Goal: Task Accomplishment & Management: Manage account settings

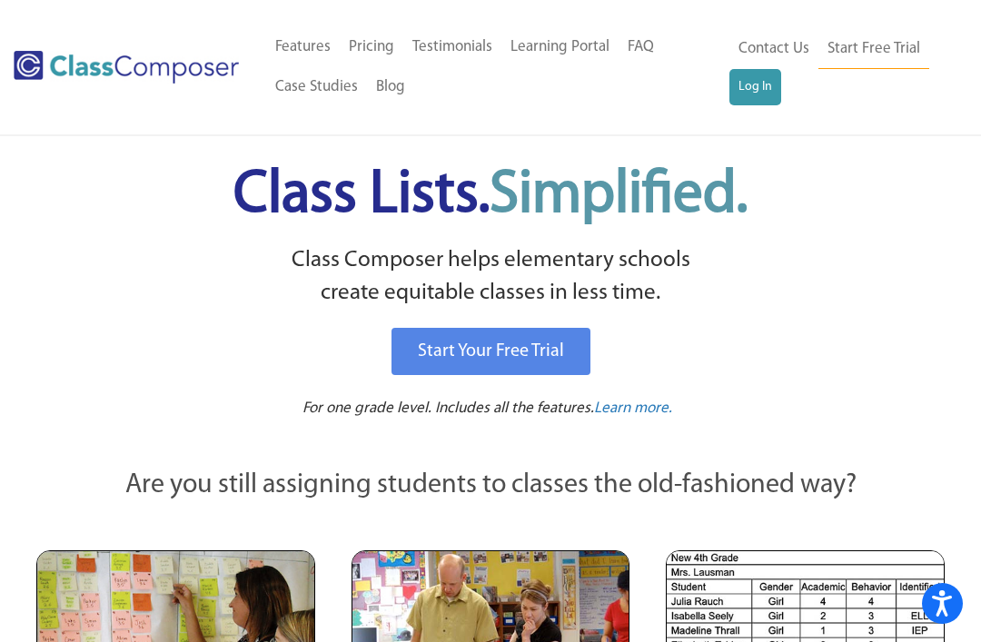
click at [751, 83] on link "Log In" at bounding box center [755, 87] width 52 height 36
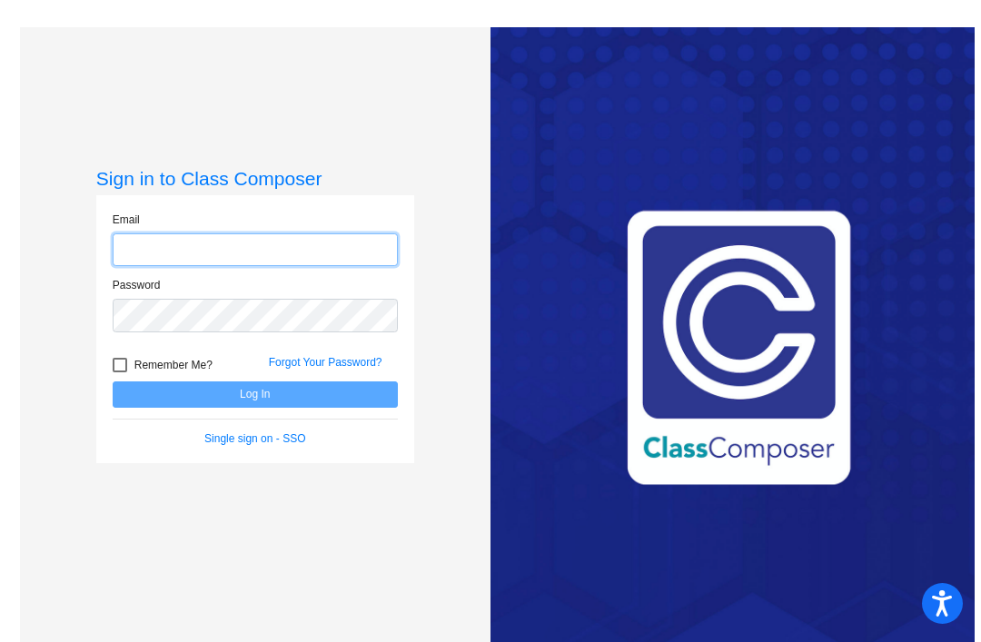
click at [126, 267] on input "email" at bounding box center [255, 250] width 285 height 34
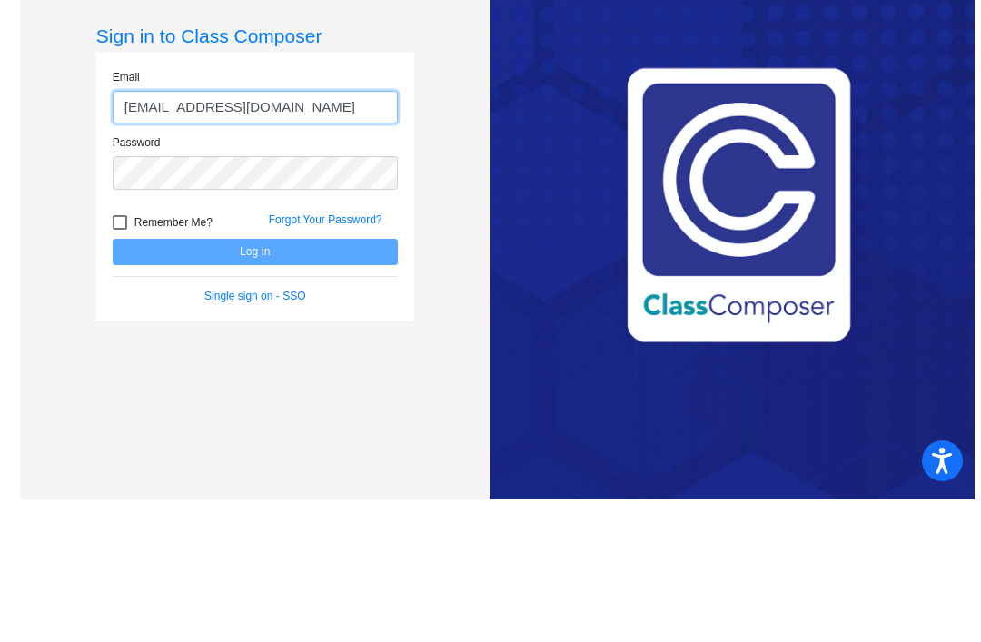
type input "[EMAIL_ADDRESS][DOMAIN_NAME]"
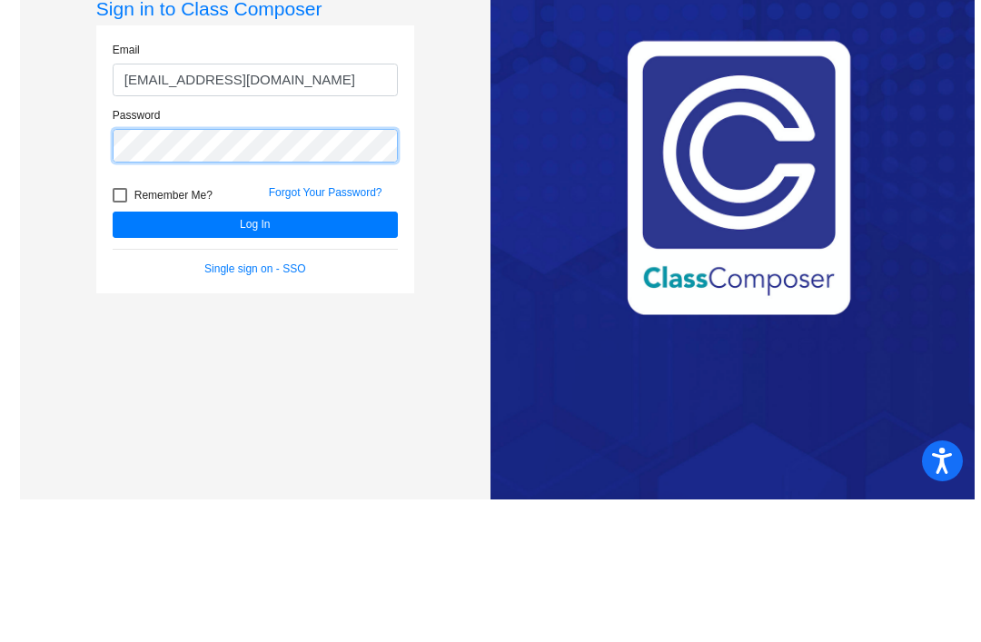
scroll to position [27, 0]
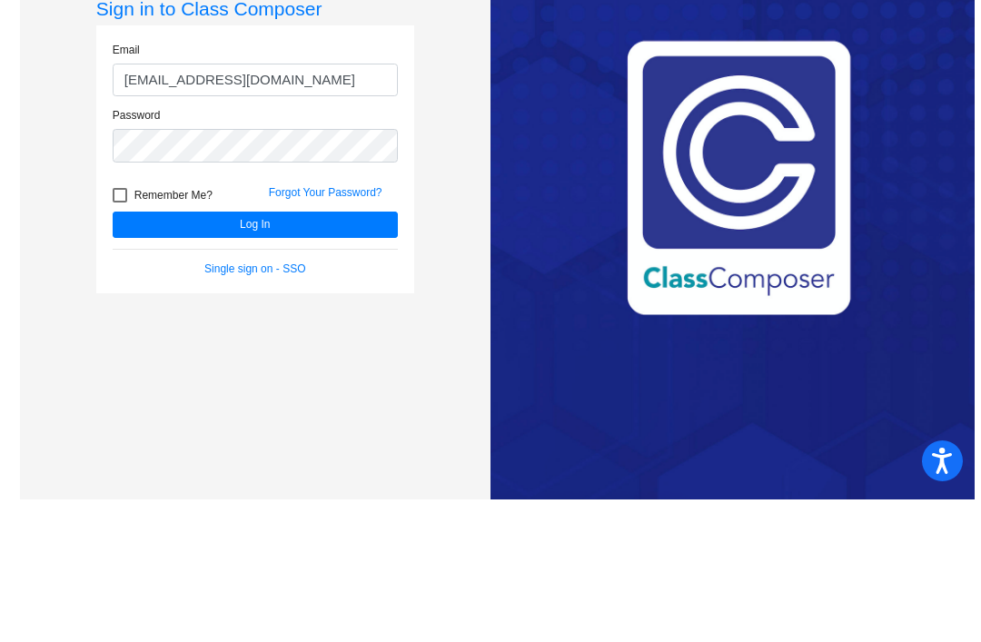
click at [165, 354] on button "Log In" at bounding box center [255, 367] width 285 height 26
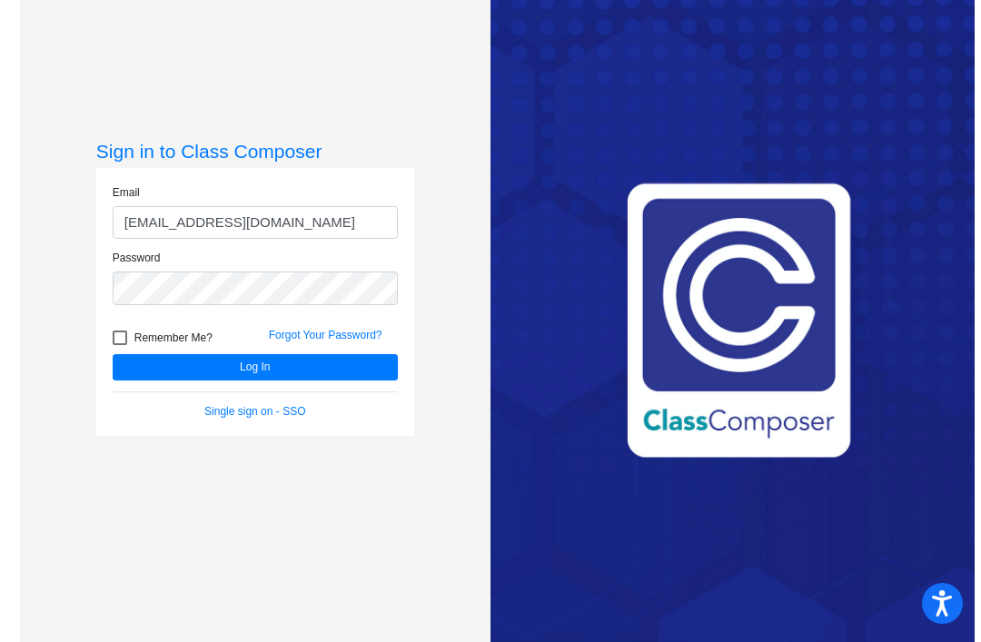
click at [155, 354] on button "Log In" at bounding box center [255, 367] width 285 height 26
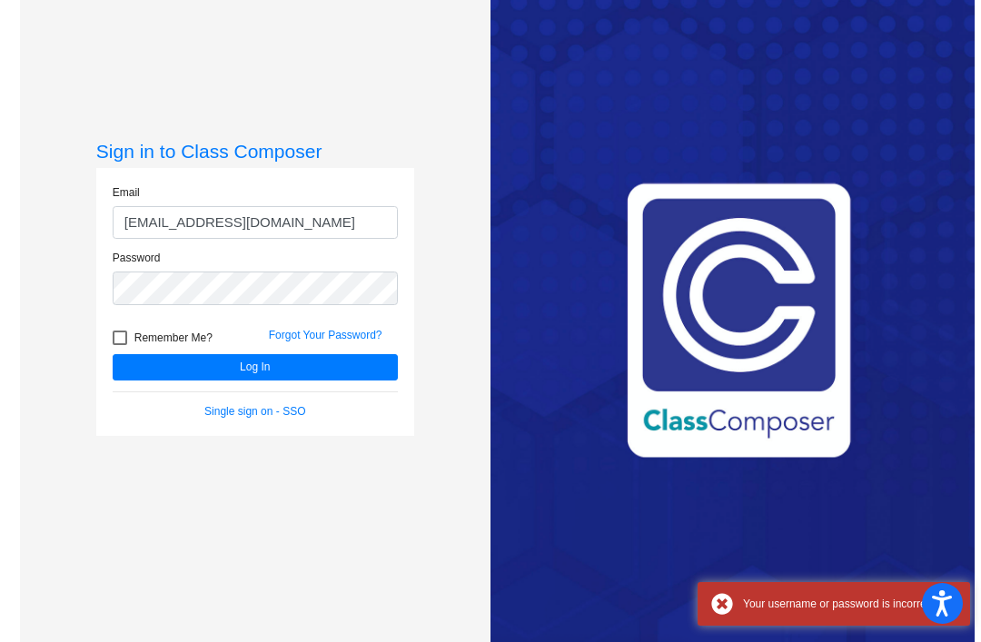
click at [133, 354] on button "Log In" at bounding box center [255, 367] width 285 height 26
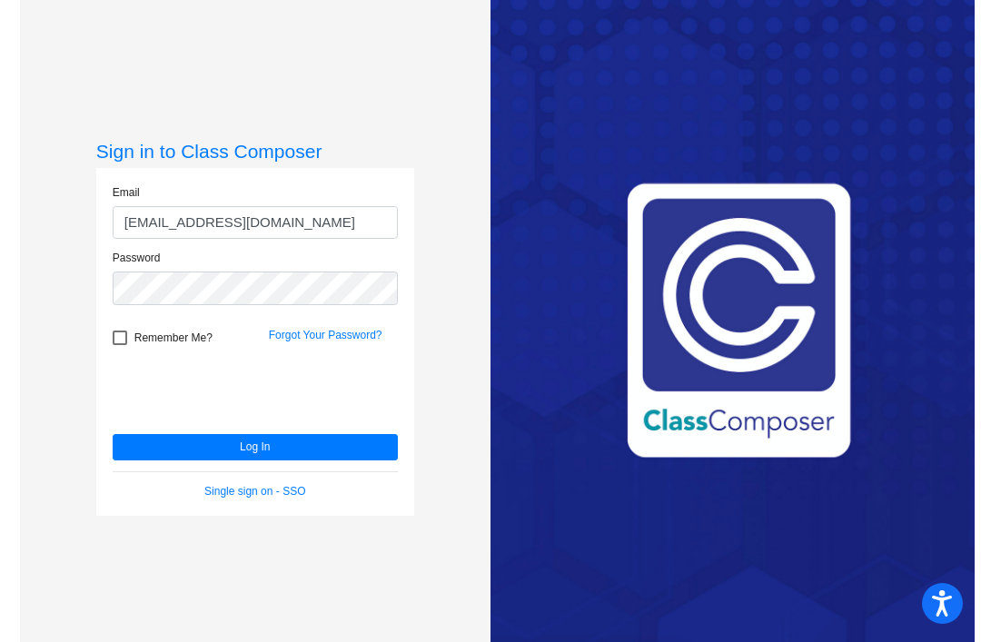
click at [144, 434] on button "Log In" at bounding box center [255, 447] width 285 height 26
click at [151, 434] on button "Log In" at bounding box center [255, 447] width 285 height 26
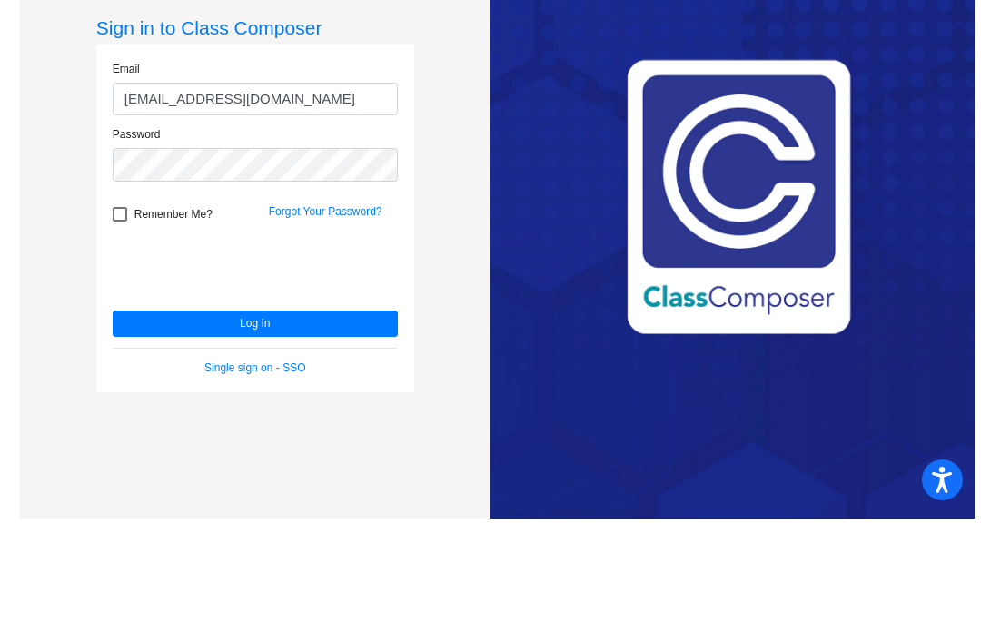
click at [306, 329] on link "Forgot Your Password?" at bounding box center [325, 335] width 113 height 13
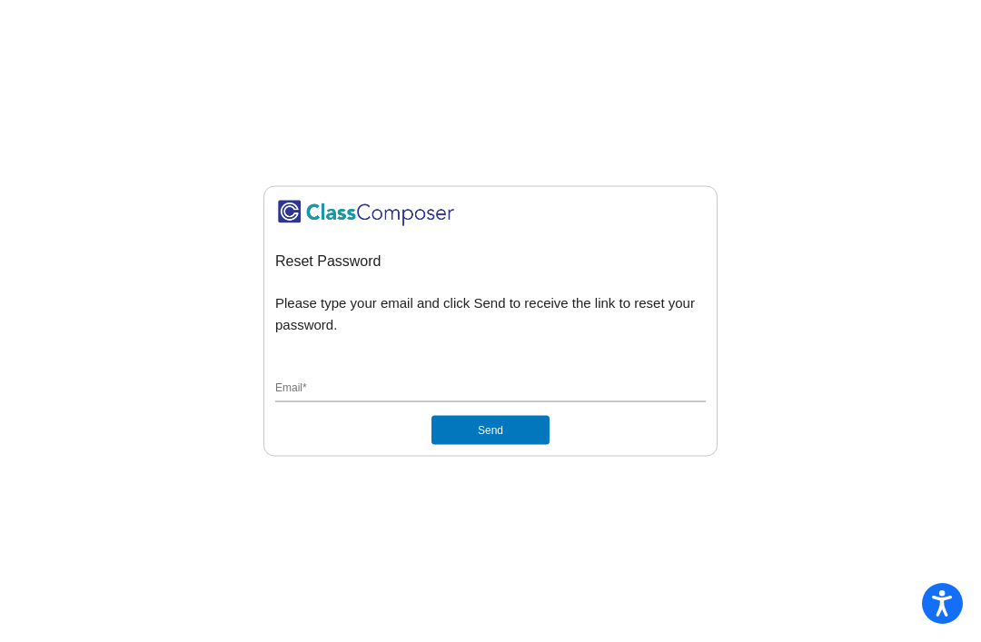
click at [480, 416] on button "Send" at bounding box center [490, 430] width 118 height 29
click at [437, 381] on input "Email *" at bounding box center [490, 389] width 430 height 16
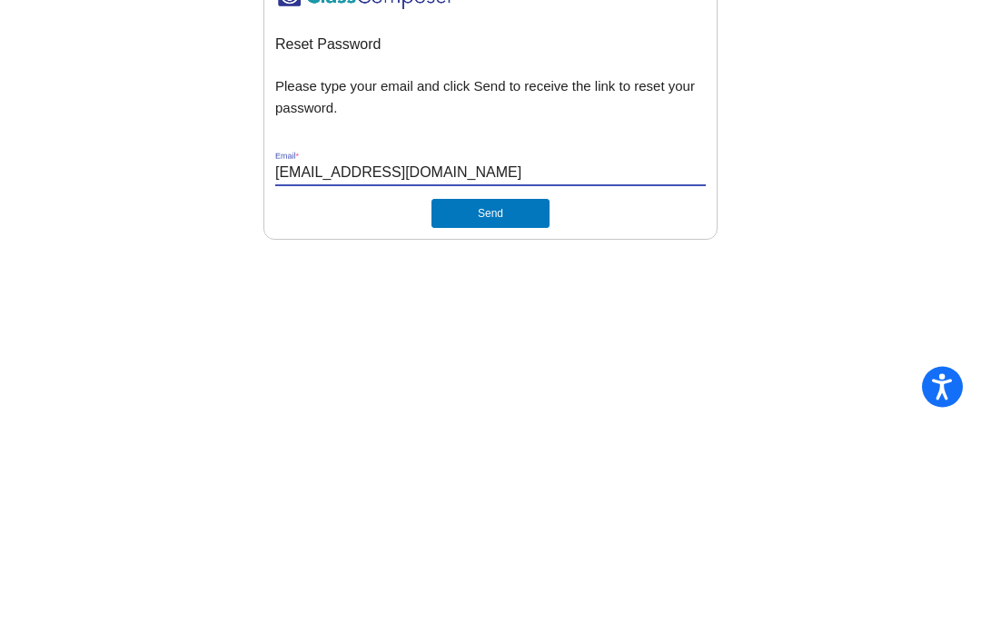
type input "[EMAIL_ADDRESS][DOMAIN_NAME]"
click at [502, 416] on button "Send" at bounding box center [490, 430] width 118 height 29
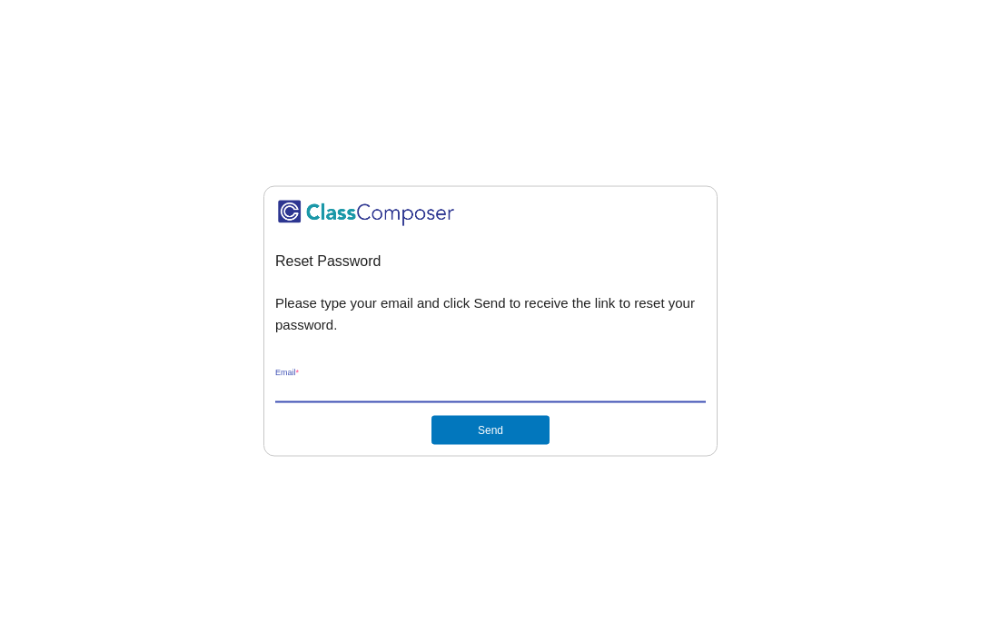
click at [345, 381] on input "Email *" at bounding box center [490, 389] width 430 height 16
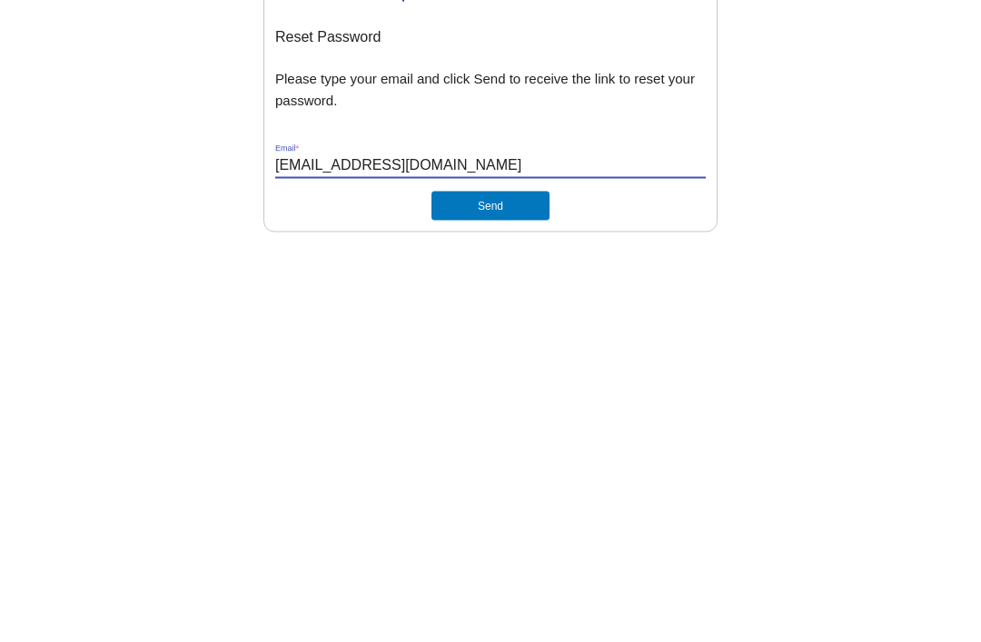
type input "[EMAIL_ADDRESS][DOMAIN_NAME]"
click at [508, 416] on button "Send" at bounding box center [490, 430] width 118 height 29
